Goal: Transaction & Acquisition: Book appointment/travel/reservation

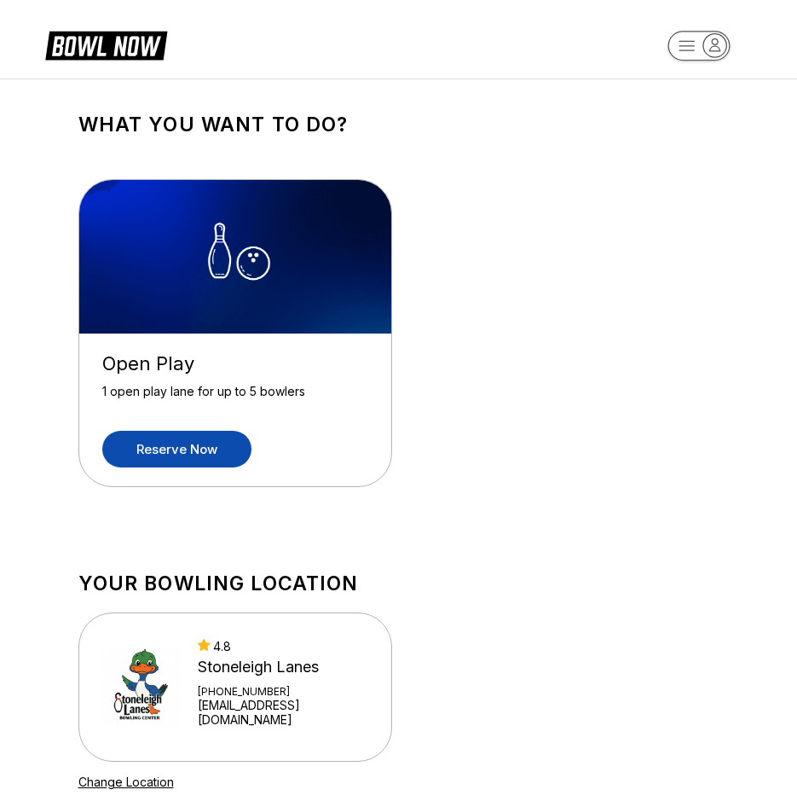
click at [222, 441] on link "Reserve now" at bounding box center [176, 449] width 149 height 37
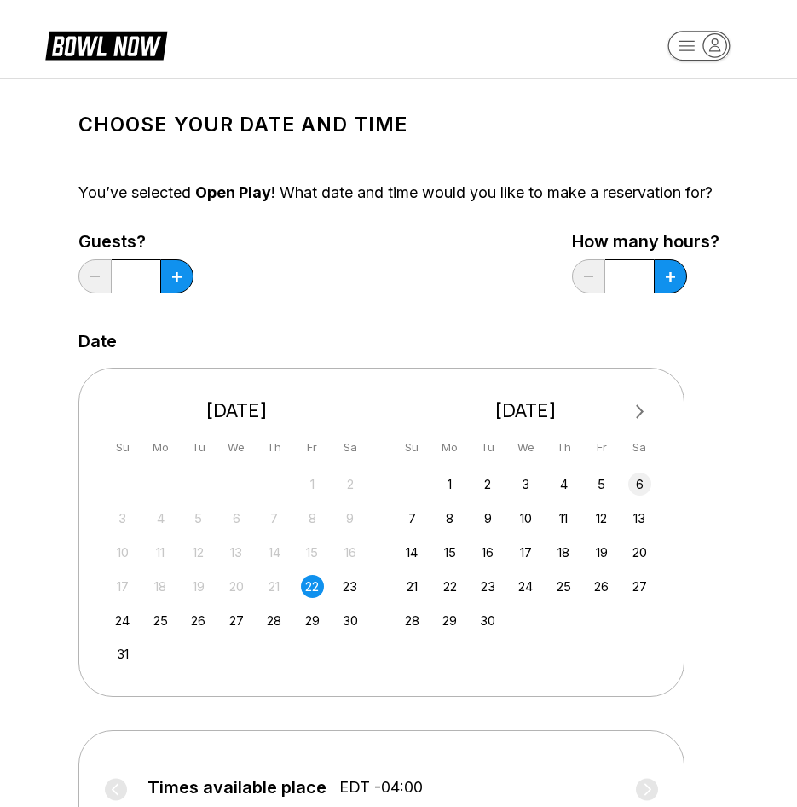
click at [645, 494] on div "6" at bounding box center [639, 483] width 23 height 23
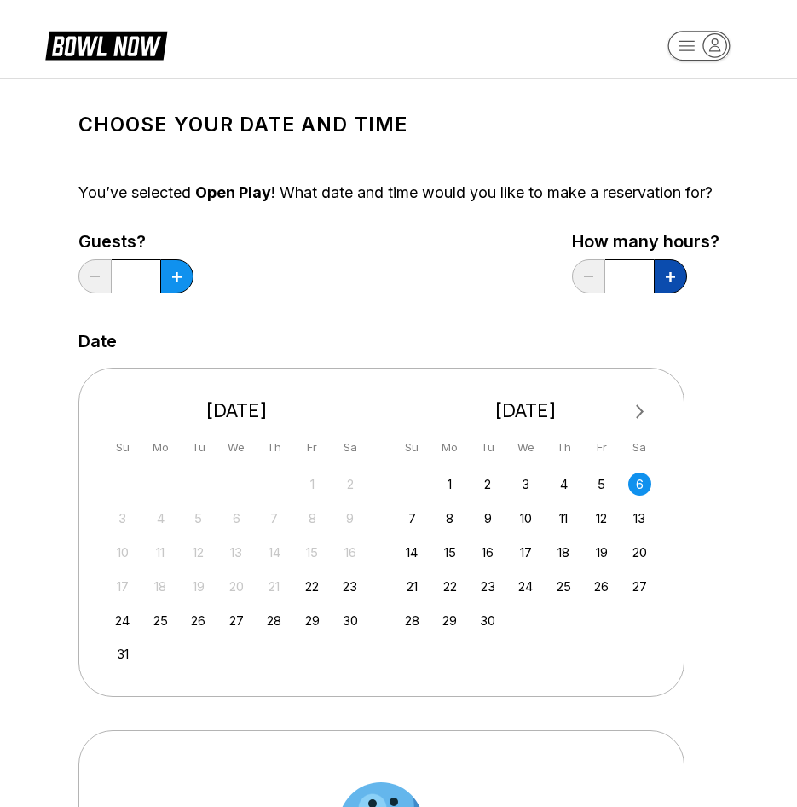
click at [194, 284] on button at bounding box center [176, 276] width 33 height 34
click at [182, 281] on icon at bounding box center [176, 276] width 9 height 9
type input "*"
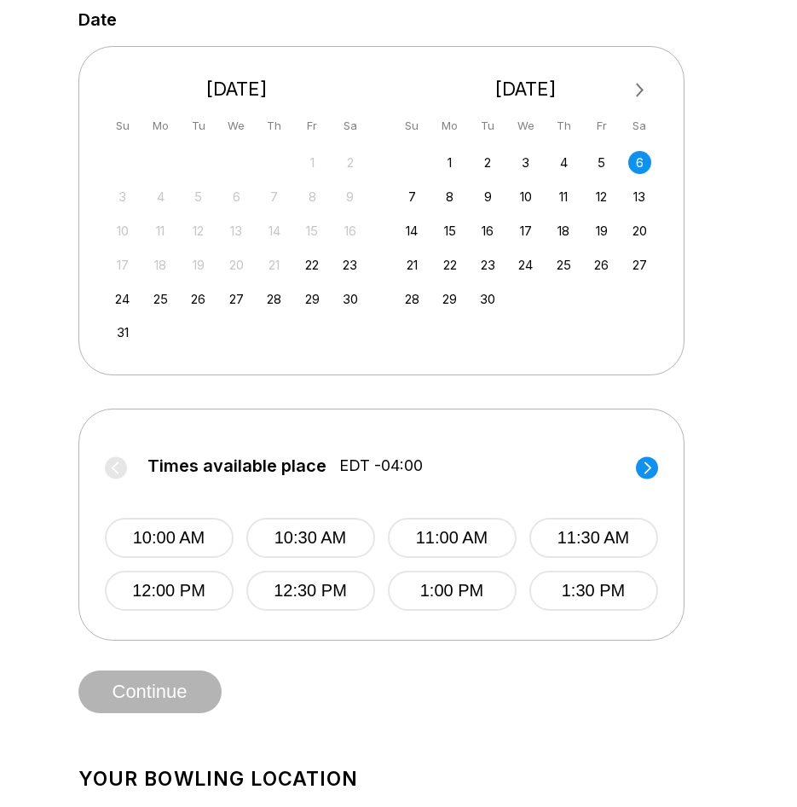
scroll to position [454, 0]
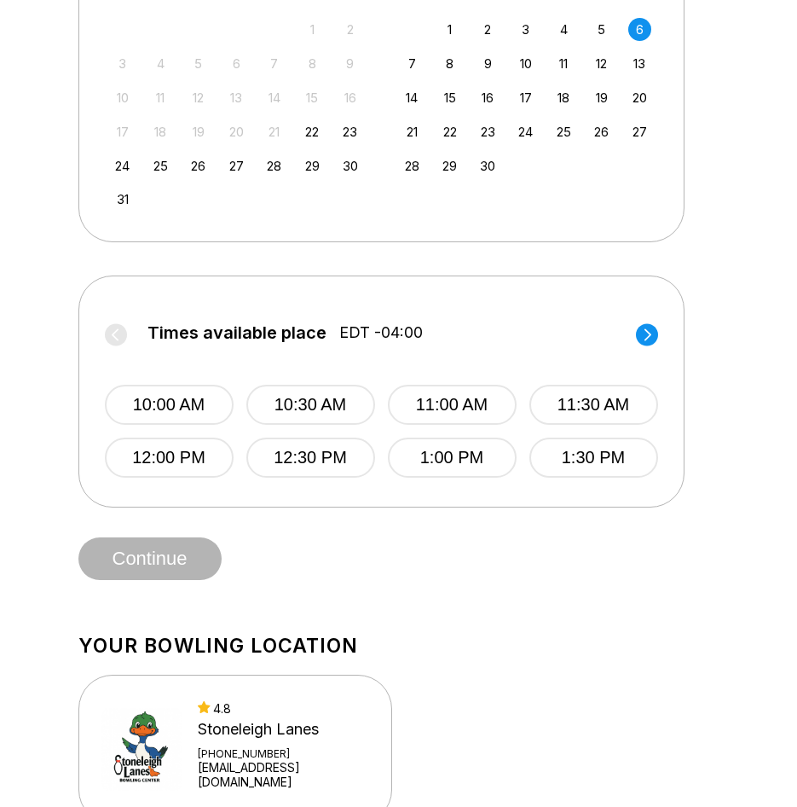
click at [645, 345] on circle at bounding box center [647, 334] width 22 height 22
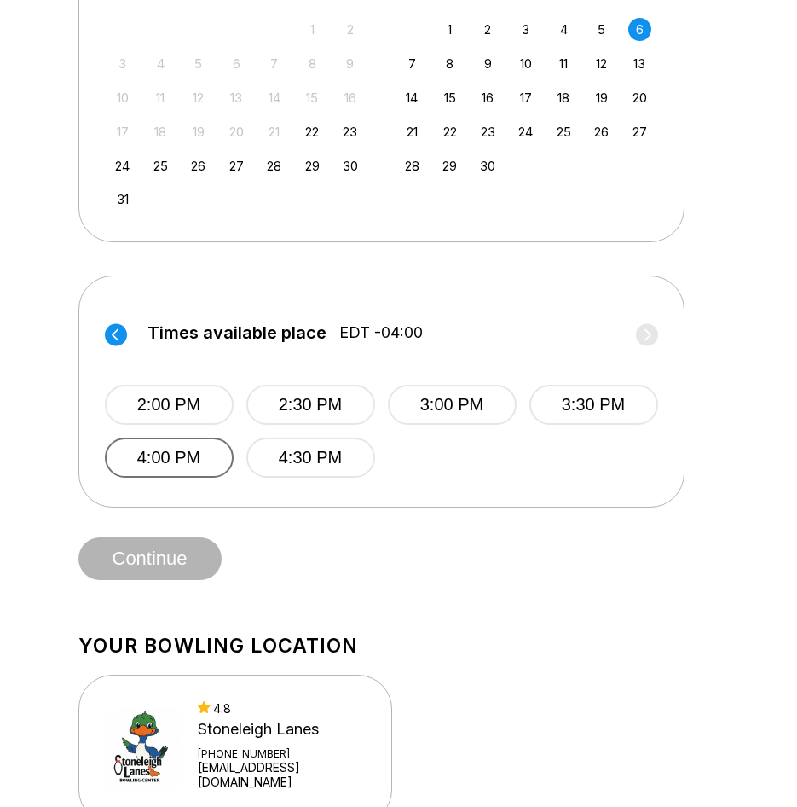
click at [142, 477] on button "4:00 PM" at bounding box center [169, 457] width 129 height 40
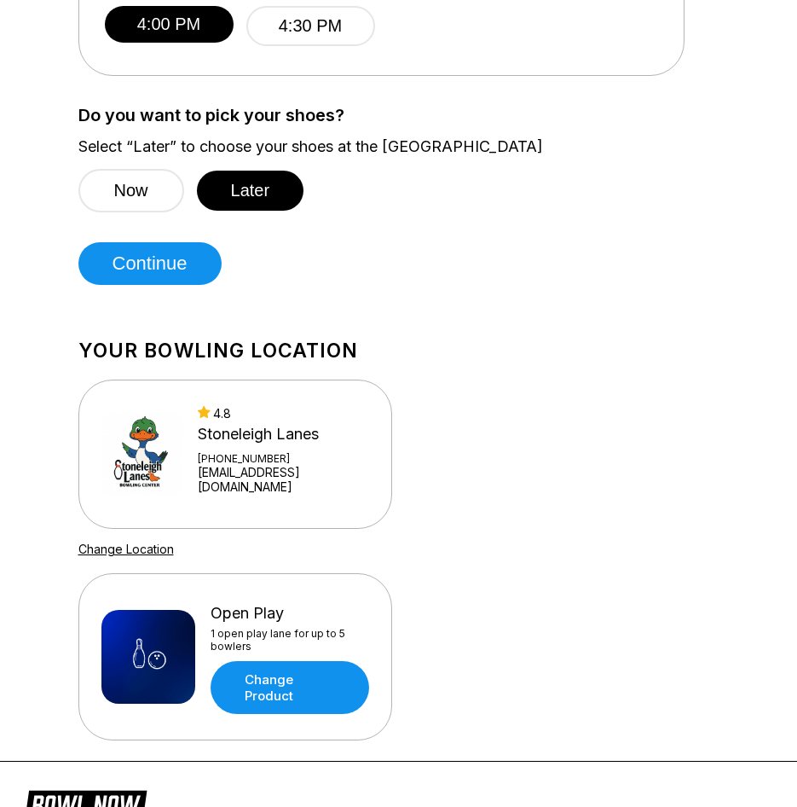
scroll to position [834, 0]
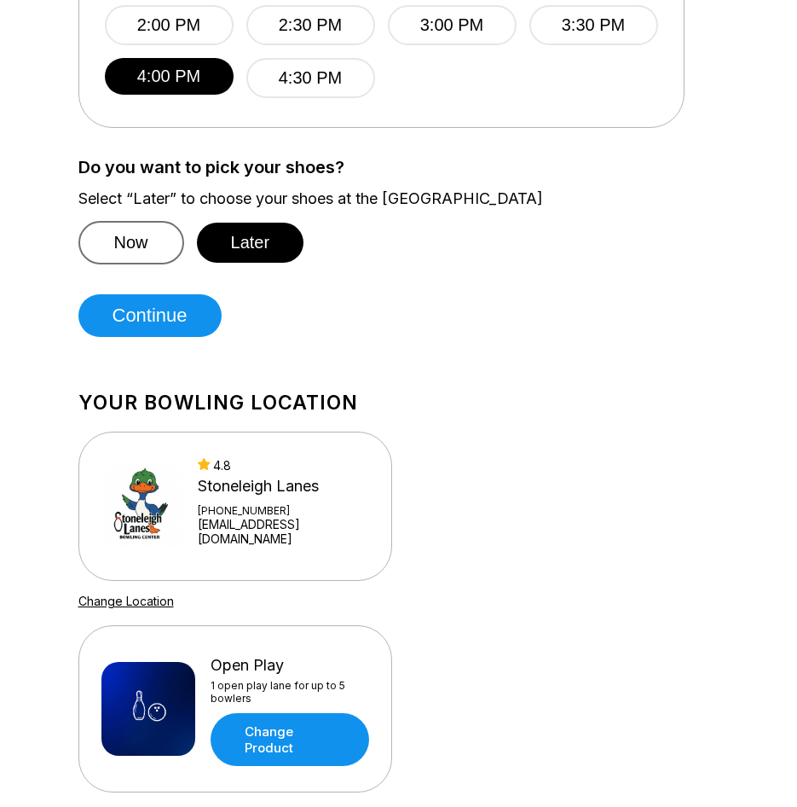
drag, startPoint x: 131, startPoint y: 257, endPoint x: 142, endPoint y: 260, distance: 10.5
click at [131, 258] on button "Now" at bounding box center [131, 242] width 106 height 43
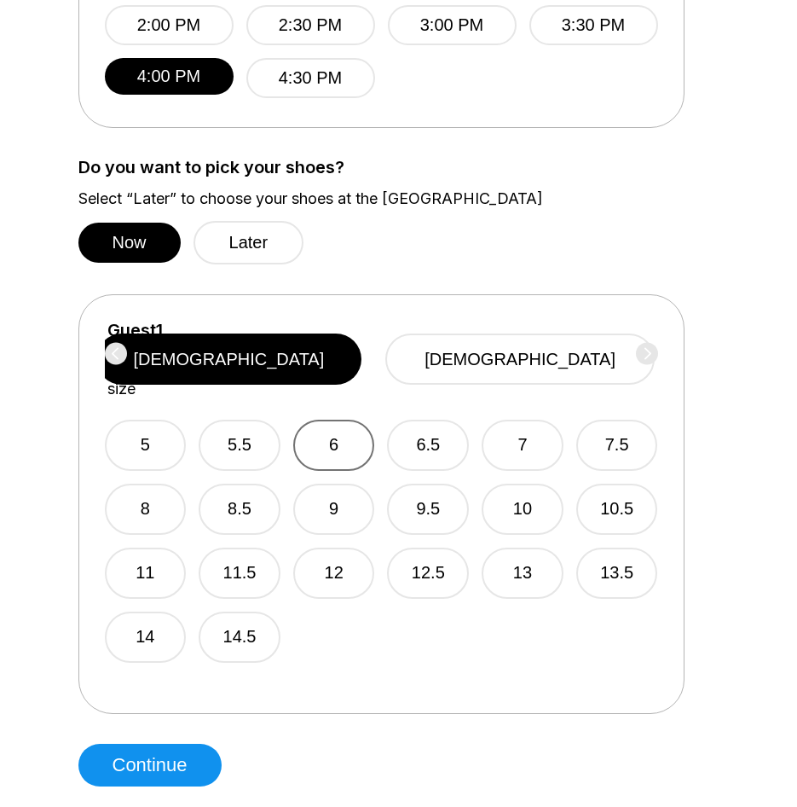
click at [332, 449] on button "6" at bounding box center [334, 444] width 82 height 51
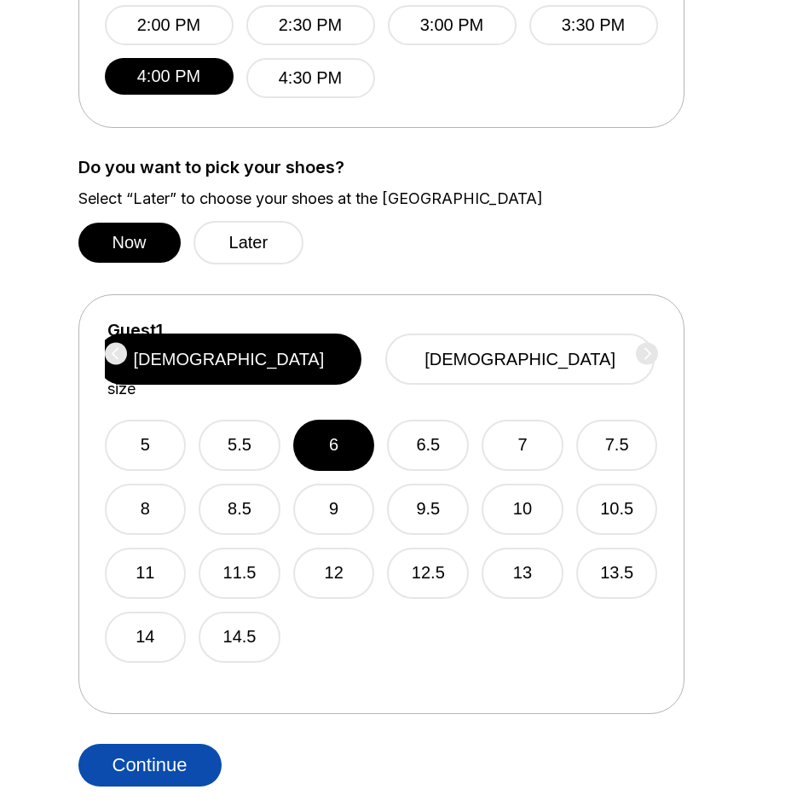
click at [182, 786] on button "Continue" at bounding box center [149, 764] width 143 height 43
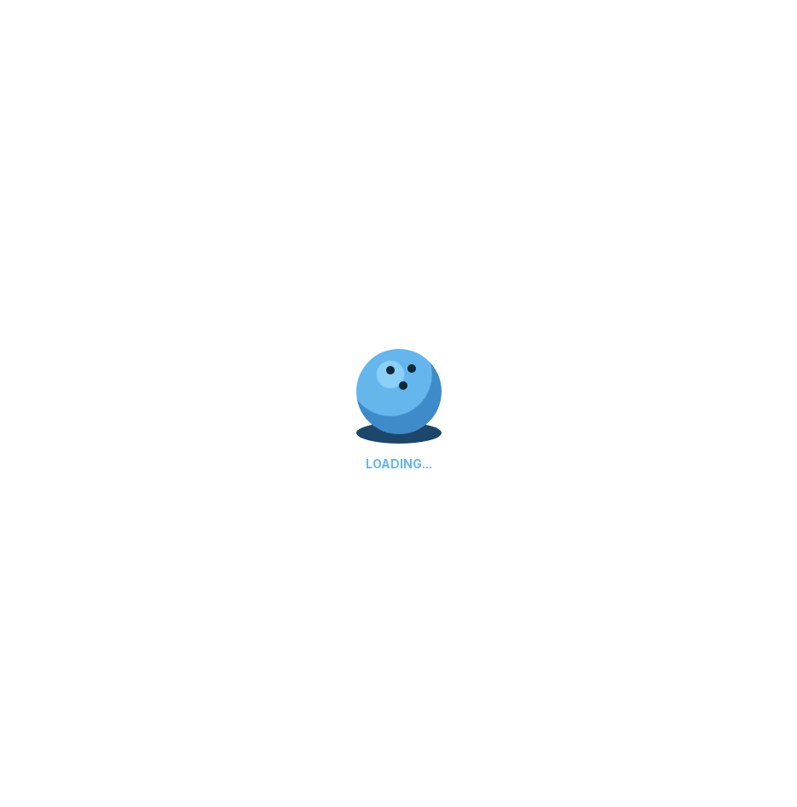
scroll to position [0, 0]
select select "**"
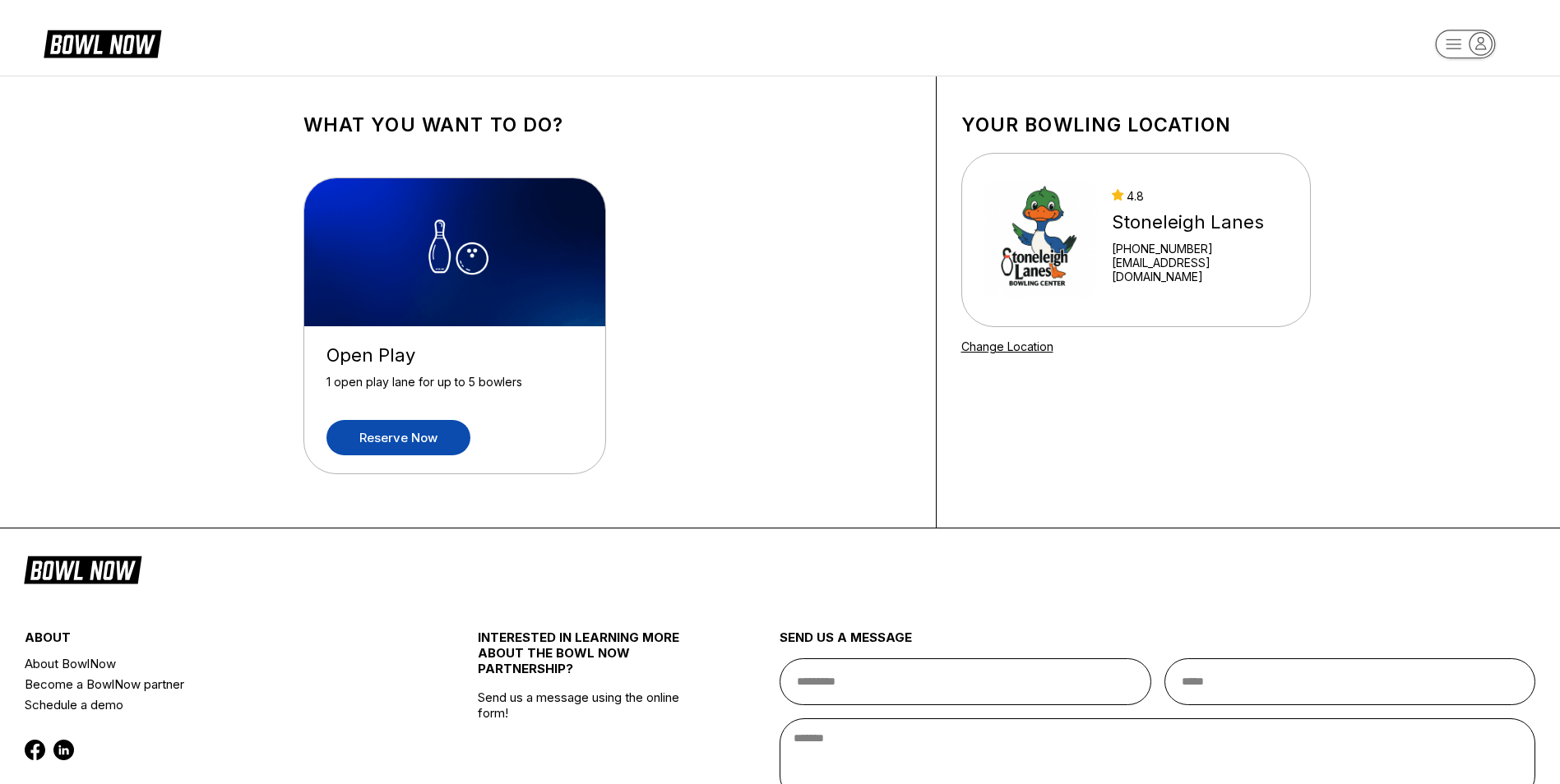
click at [415, 444] on link "Reserve now" at bounding box center [397, 438] width 144 height 36
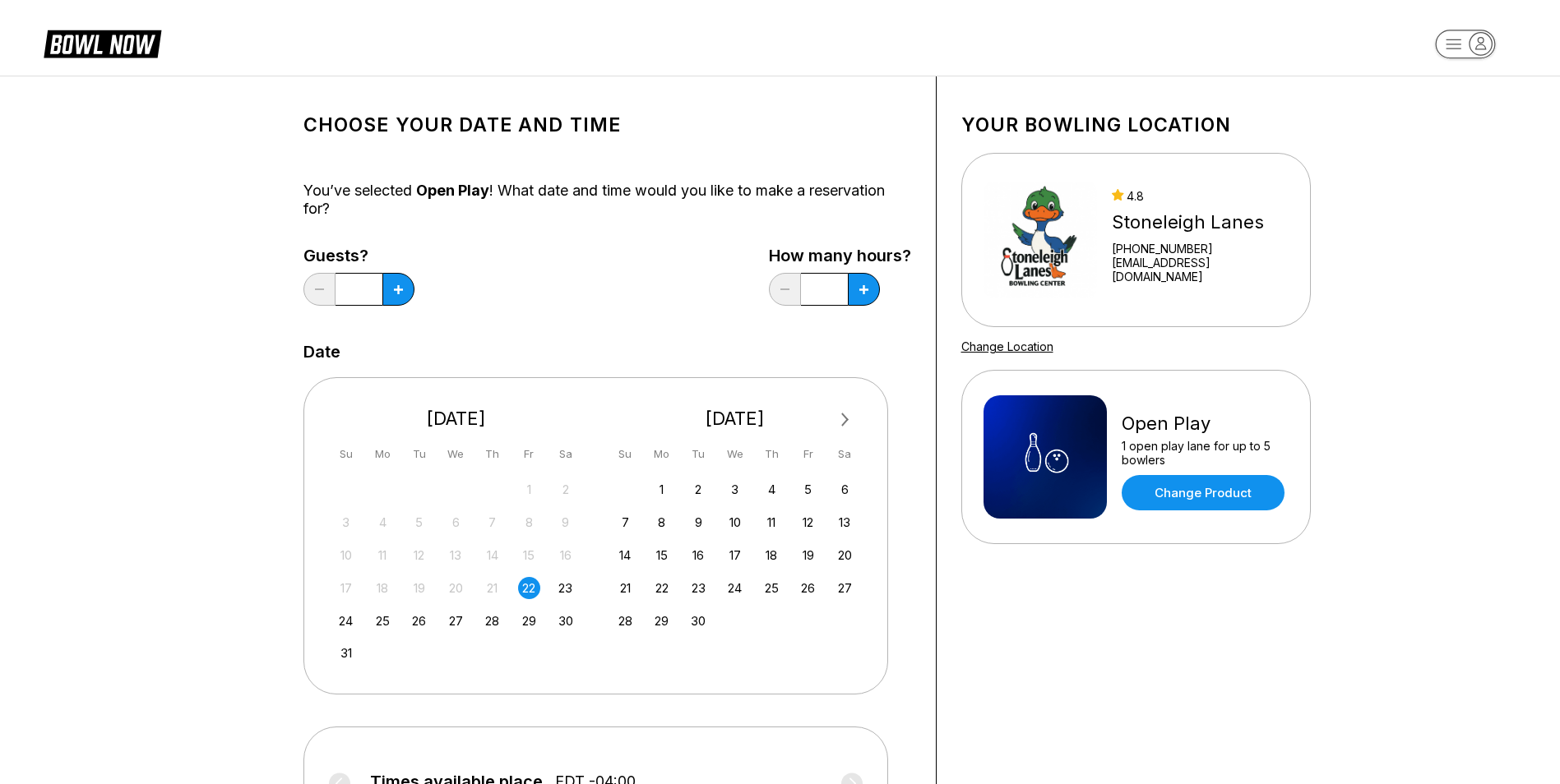
click at [324, 284] on div "*" at bounding box center [359, 289] width 111 height 33
drag, startPoint x: 324, startPoint y: 284, endPoint x: 488, endPoint y: 317, distance: 167.3
click at [488, 317] on div "Choose your Date and time You’ve selected Open Play ! What date and time would …" at bounding box center [608, 560] width 608 height 919
click at [397, 294] on button at bounding box center [397, 289] width 32 height 33
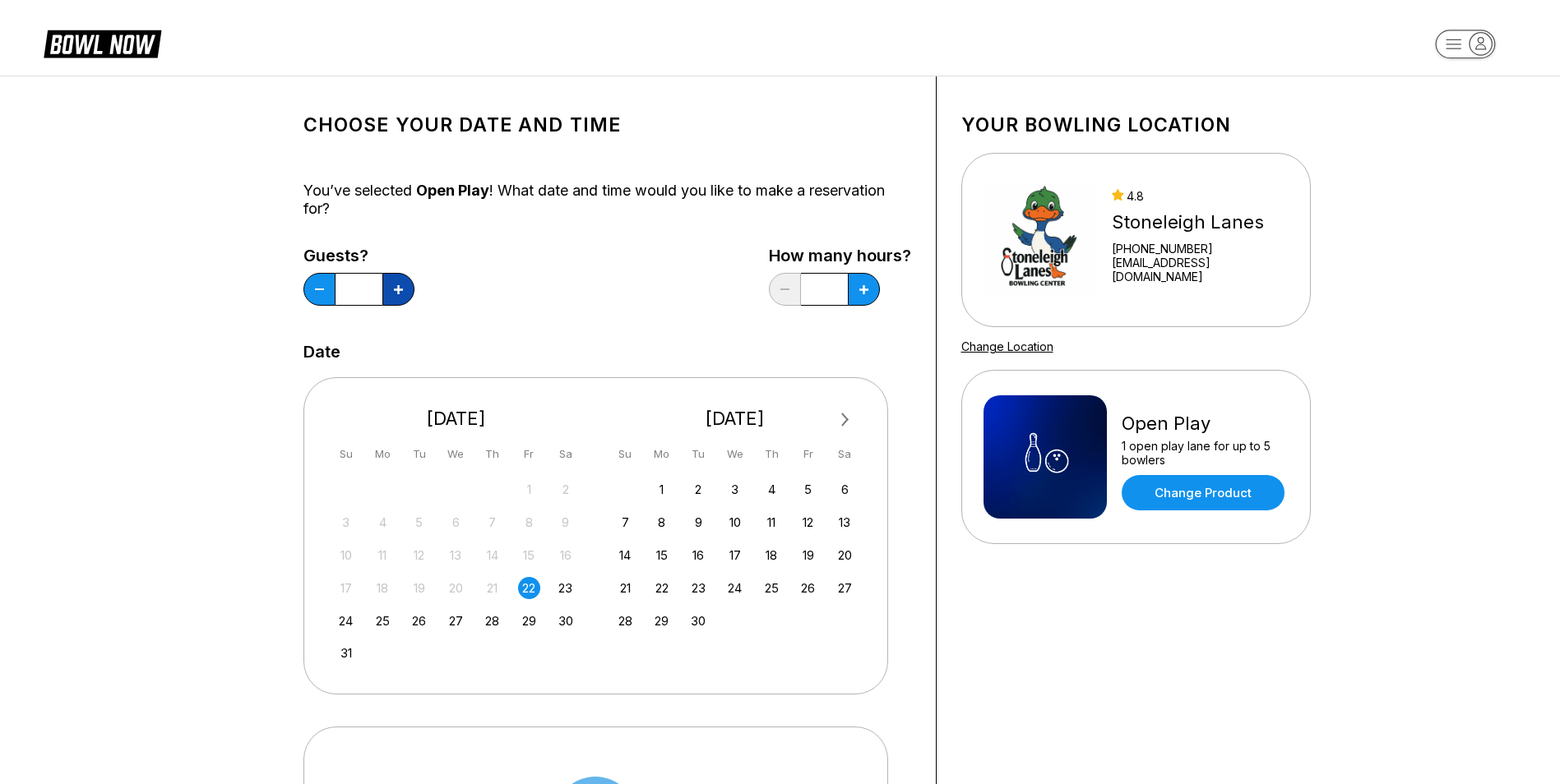
click at [397, 294] on button at bounding box center [397, 289] width 32 height 33
type input "*"
